Goal: Task Accomplishment & Management: Manage account settings

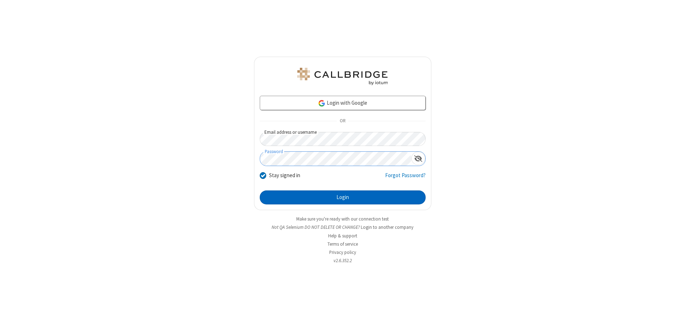
click at [343, 197] on button "Login" at bounding box center [343, 197] width 166 height 14
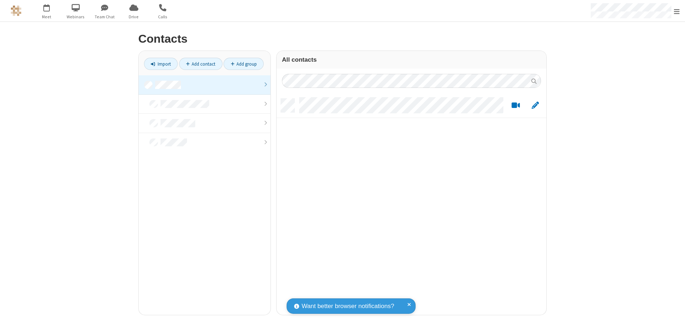
scroll to position [216, 264]
click at [205, 85] on link at bounding box center [205, 84] width 132 height 19
click at [201, 64] on link "Add contact" at bounding box center [200, 64] width 43 height 12
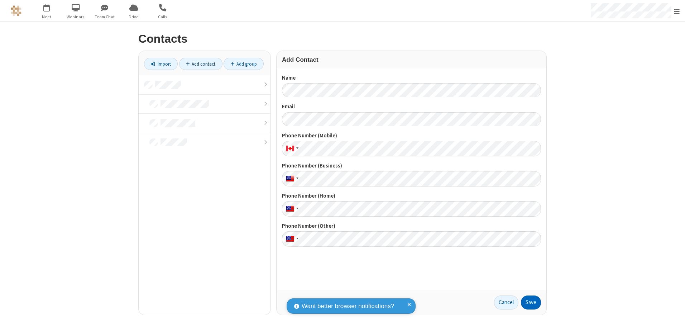
click at [531, 302] on button "Save" at bounding box center [531, 302] width 20 height 14
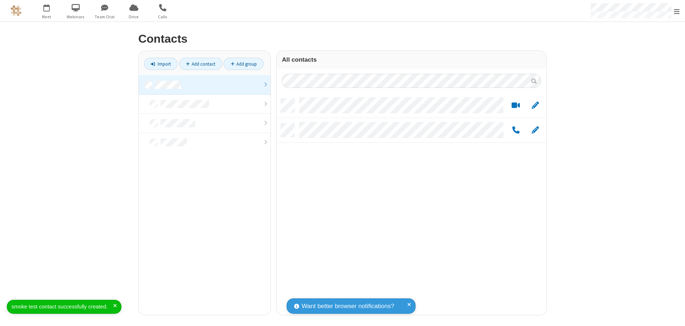
scroll to position [216, 264]
click at [201, 64] on link "Add contact" at bounding box center [200, 64] width 43 height 12
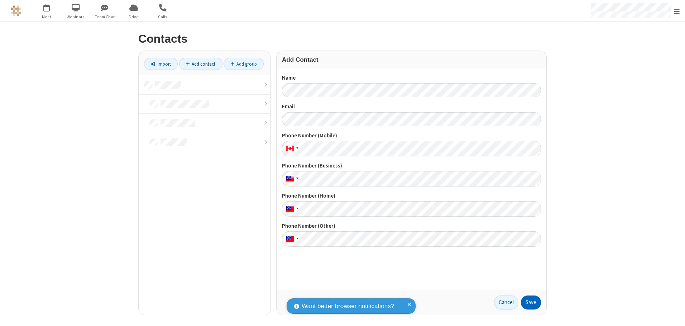
click at [531, 302] on button "Save" at bounding box center [531, 302] width 20 height 14
